Goal: Task Accomplishment & Management: Use online tool/utility

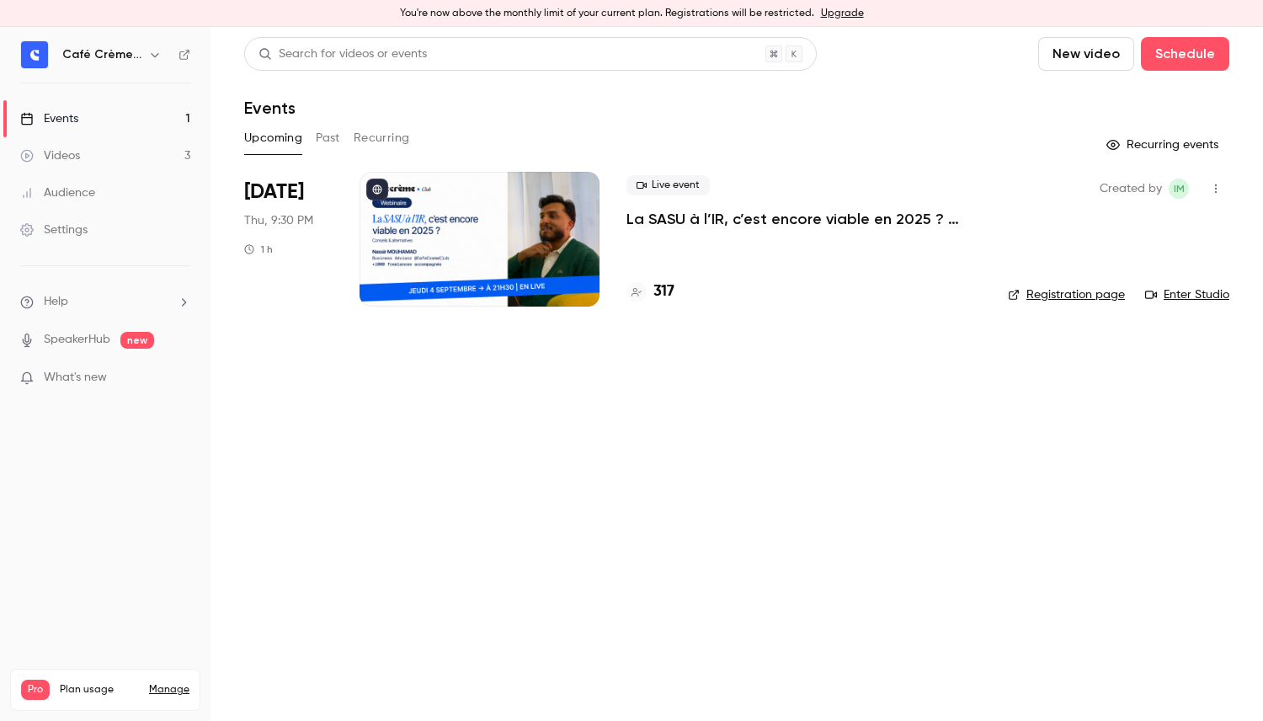
click at [1170, 295] on link "Enter Studio" at bounding box center [1187, 294] width 84 height 17
click at [376, 141] on button "Recurring" at bounding box center [382, 138] width 56 height 27
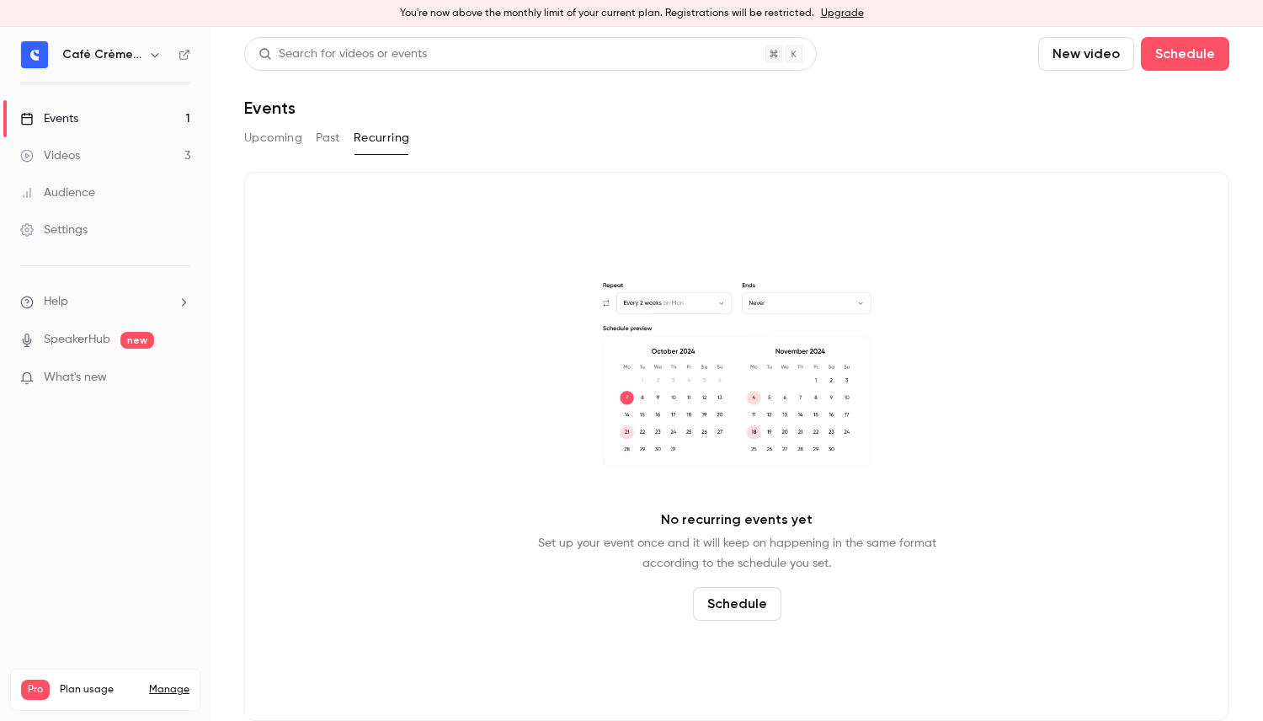
click at [341, 137] on div "Upcoming Past Recurring" at bounding box center [736, 138] width 985 height 27
click at [332, 137] on button "Past" at bounding box center [328, 138] width 24 height 27
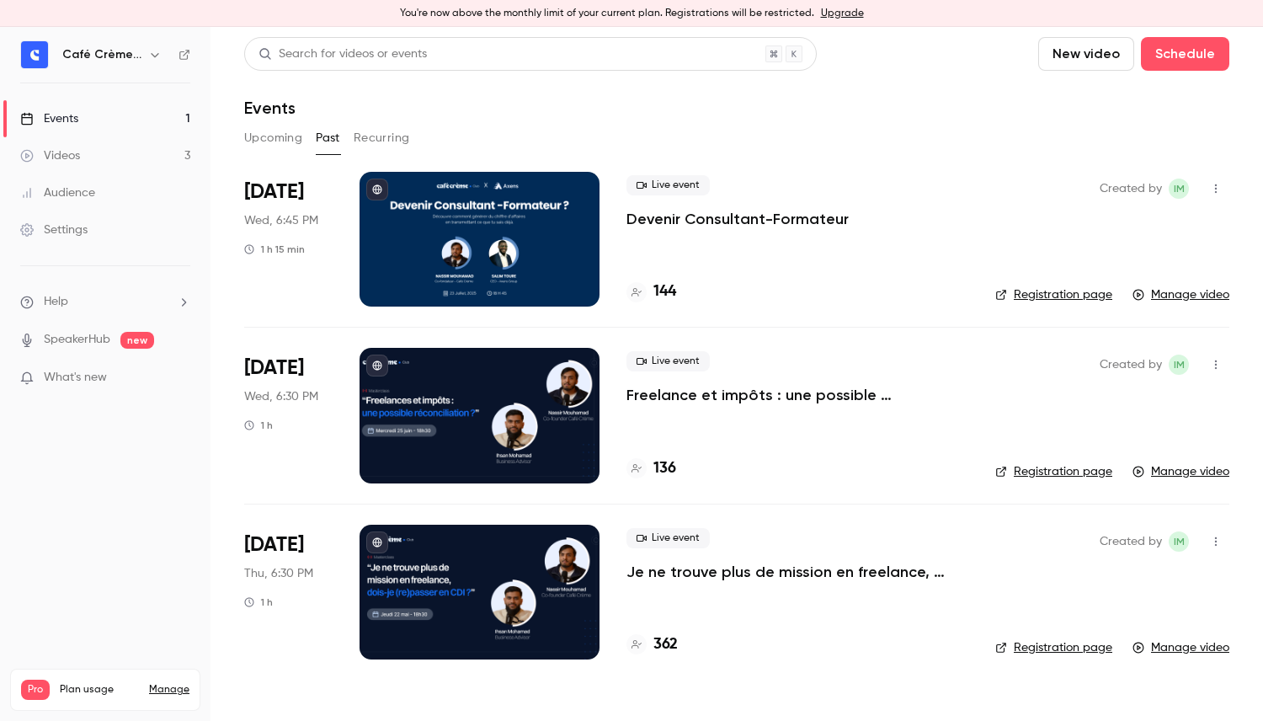
click at [297, 137] on button "Upcoming" at bounding box center [273, 138] width 58 height 27
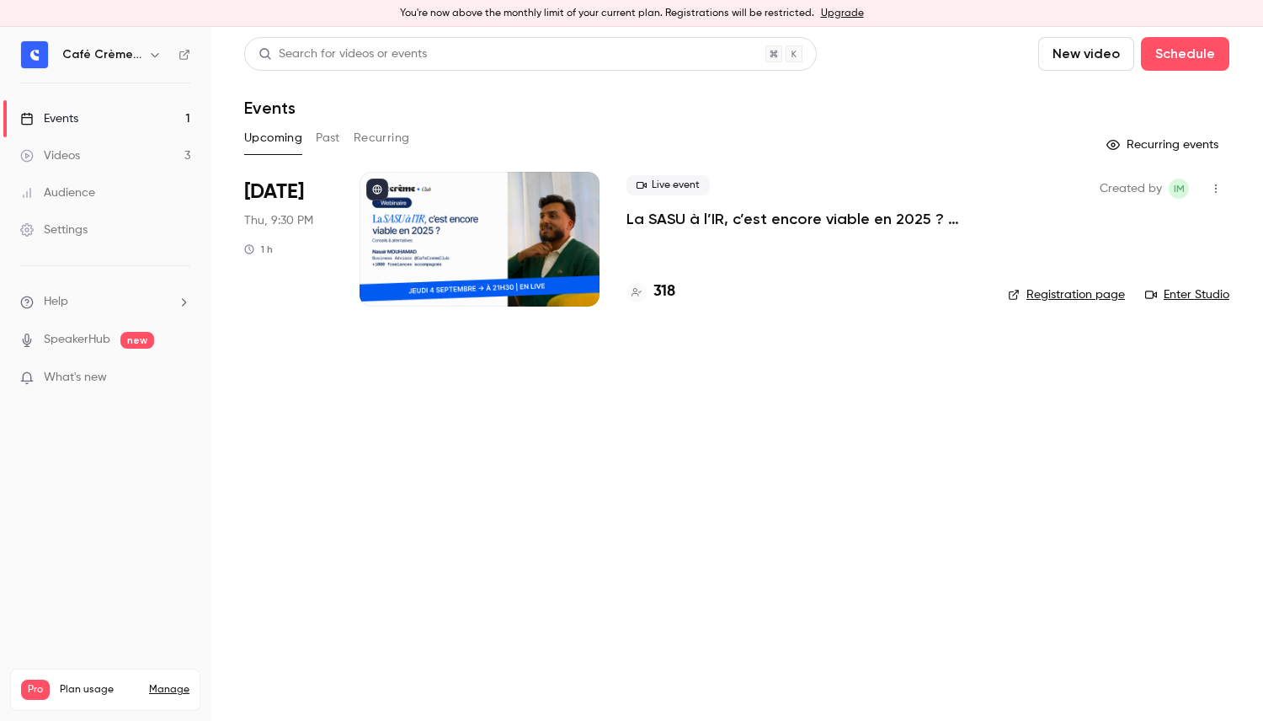
click at [750, 223] on p "La SASU à l’IR, c’est encore viable en 2025 ? [MASTERCLASS]" at bounding box center [803, 219] width 354 height 20
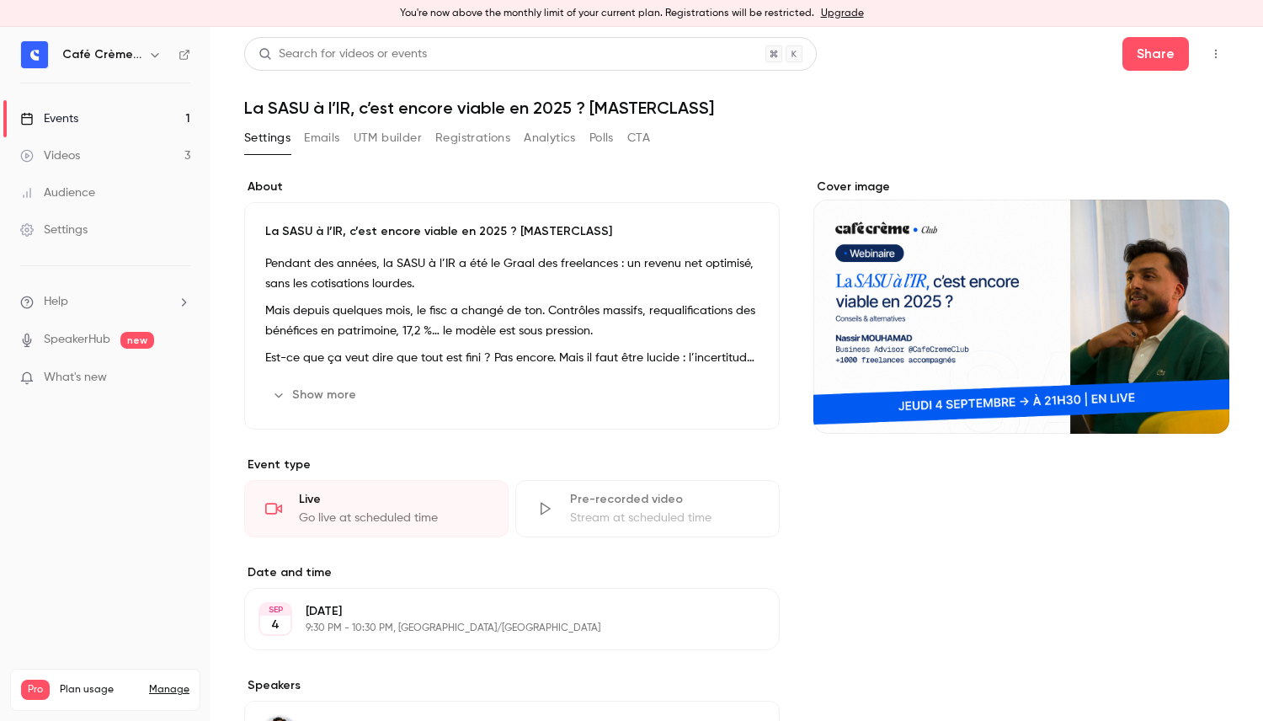
click at [401, 138] on button "UTM builder" at bounding box center [388, 138] width 68 height 27
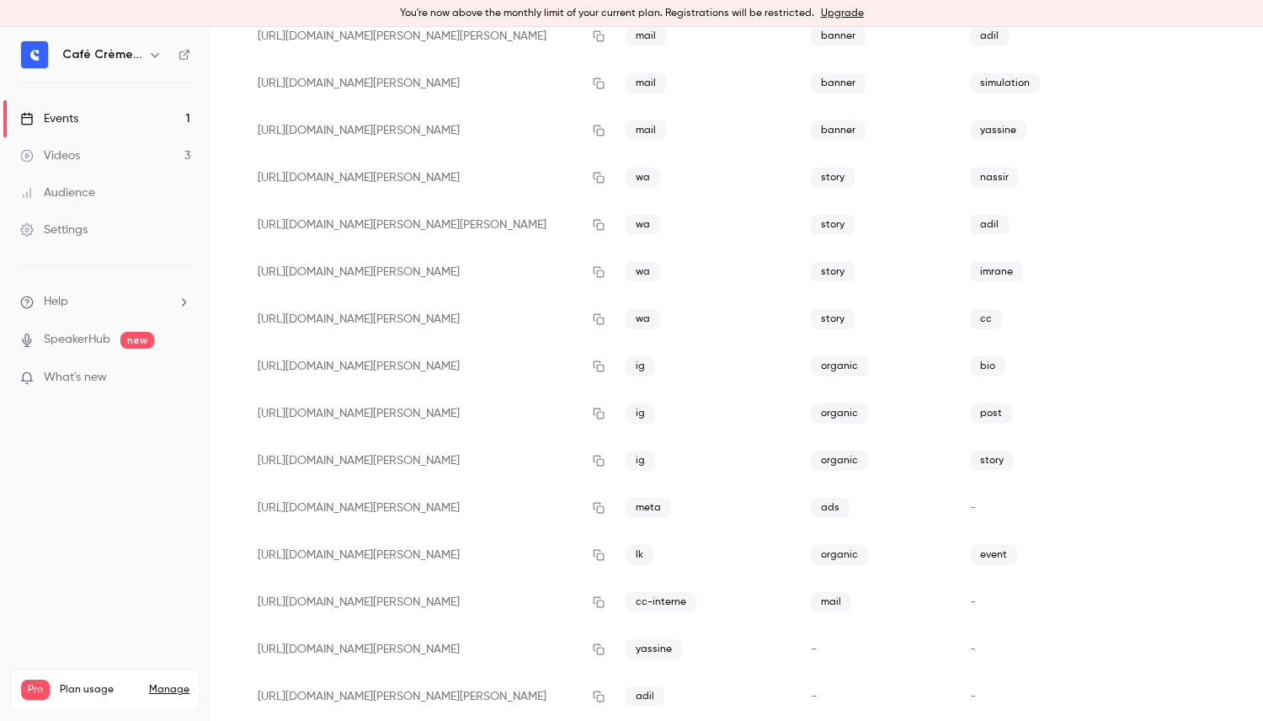
scroll to position [333, 0]
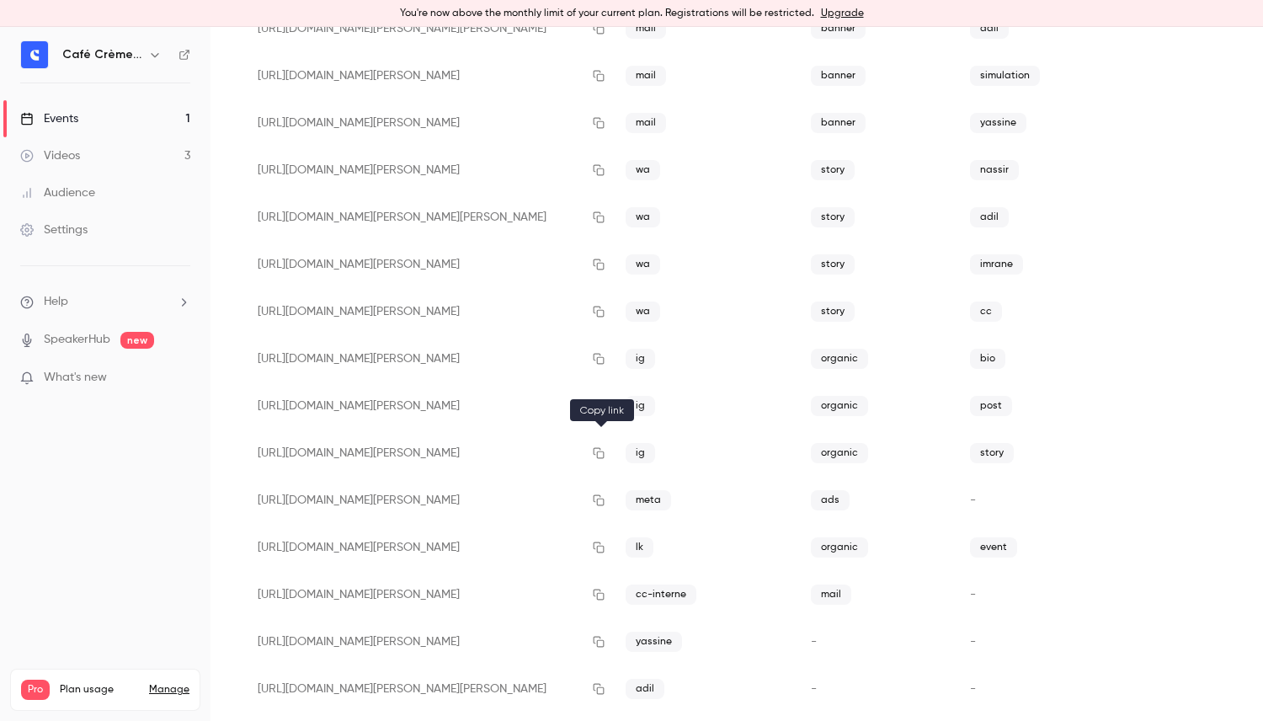
click at [603, 452] on icon "button" at bounding box center [598, 453] width 13 height 12
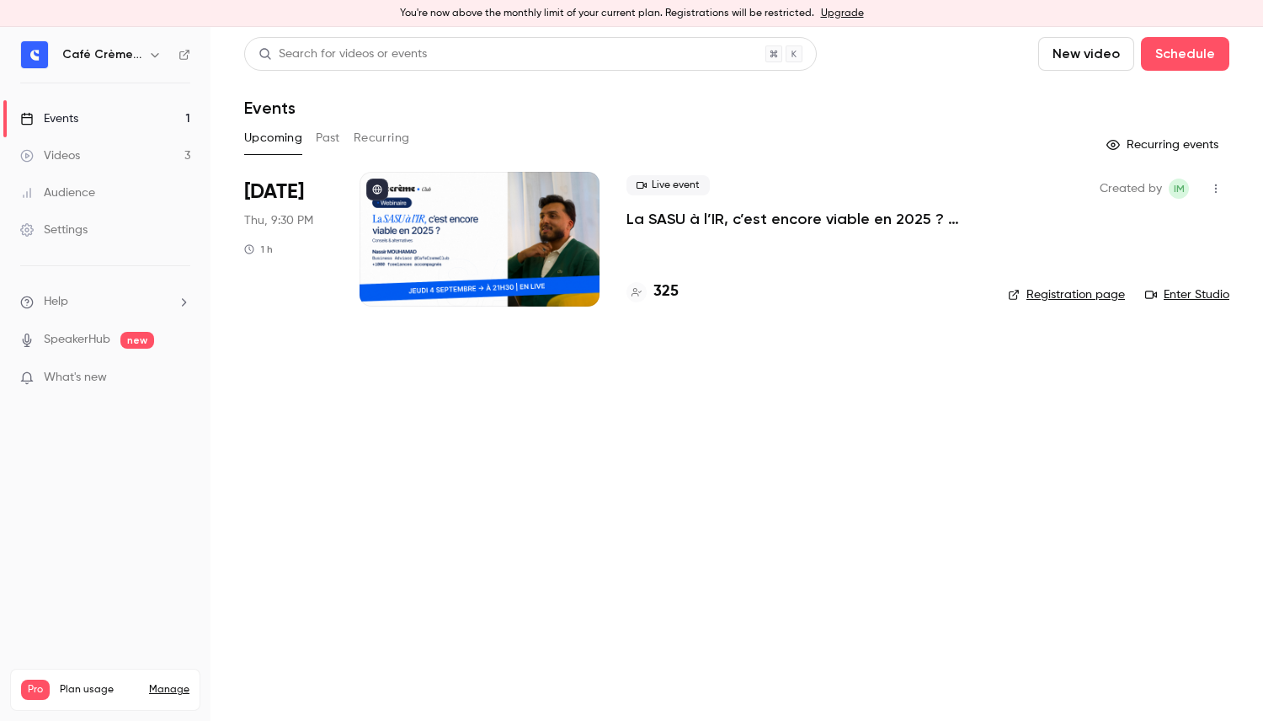
click at [577, 257] on div at bounding box center [479, 239] width 240 height 135
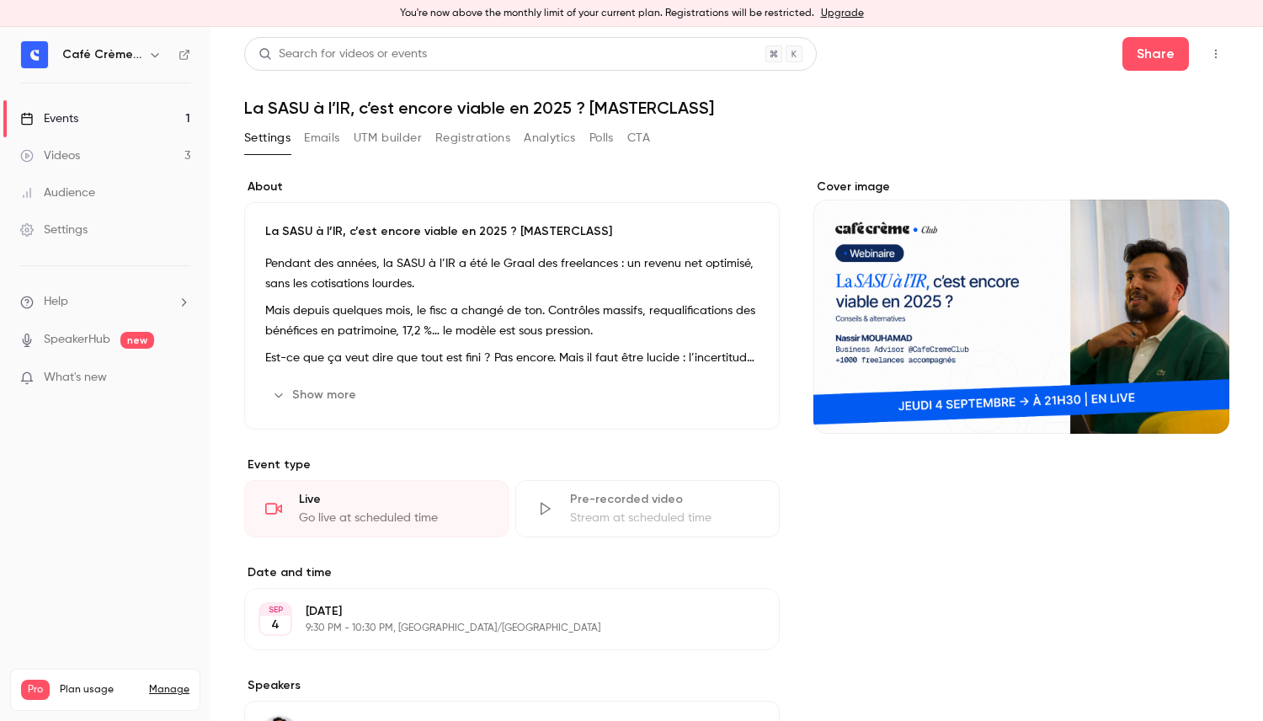
click at [405, 145] on button "UTM builder" at bounding box center [388, 138] width 68 height 27
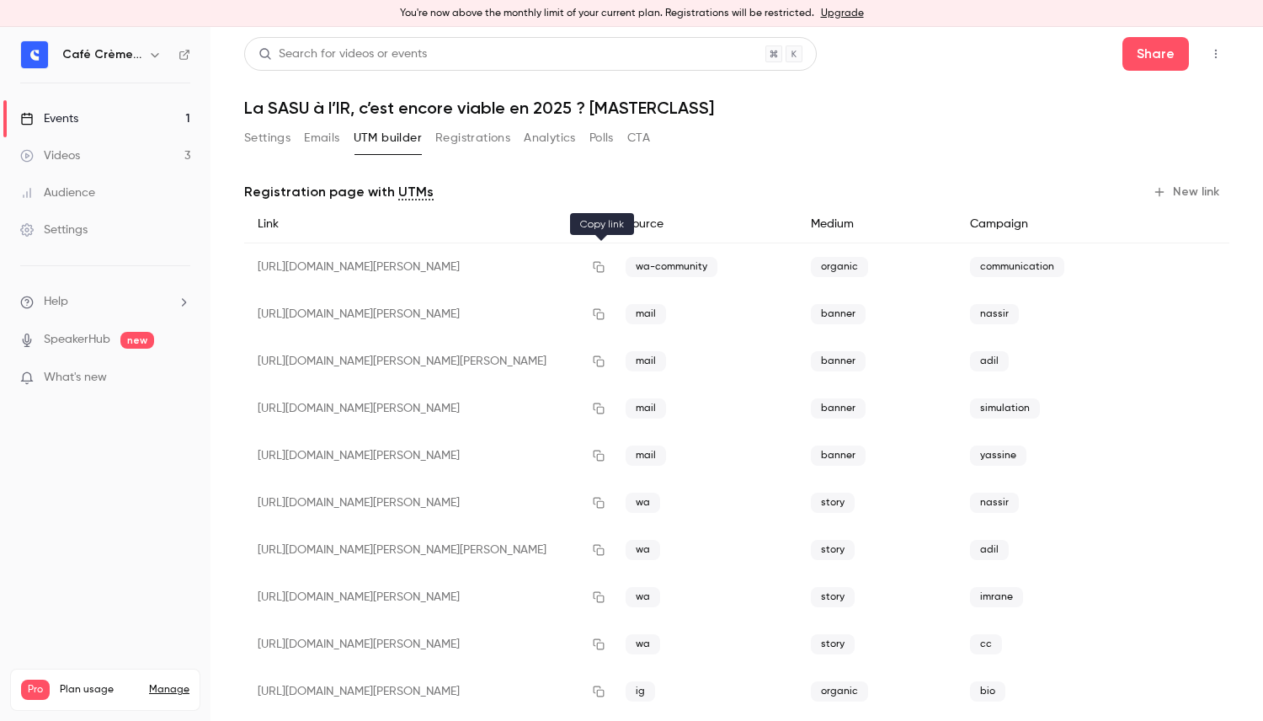
click at [609, 274] on button "button" at bounding box center [598, 266] width 27 height 27
